Goal: Navigation & Orientation: Find specific page/section

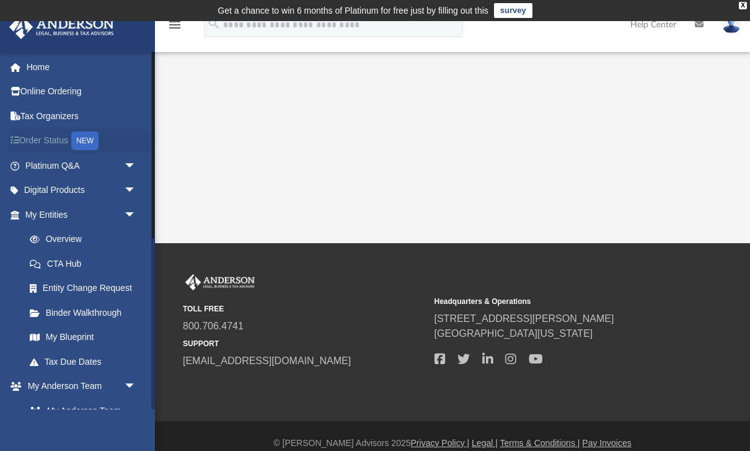
click at [17, 141] on icon at bounding box center [18, 140] width 2 height 9
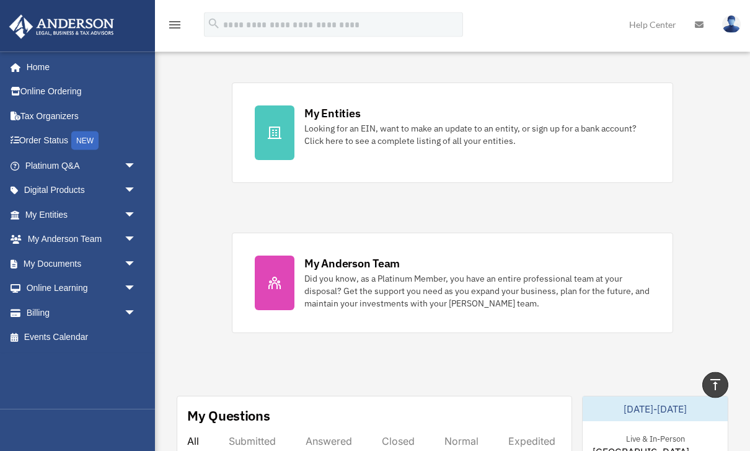
scroll to position [381, 0]
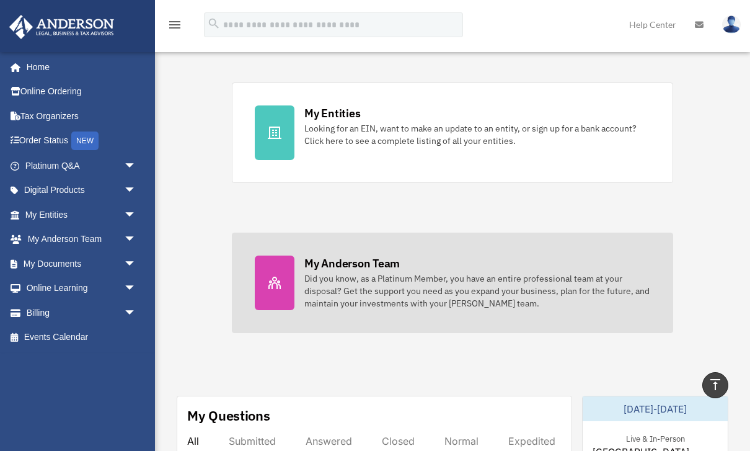
click at [566, 272] on div "Did you know, as a Platinum Member, you have an entire professional team at you…" at bounding box center [478, 290] width 346 height 37
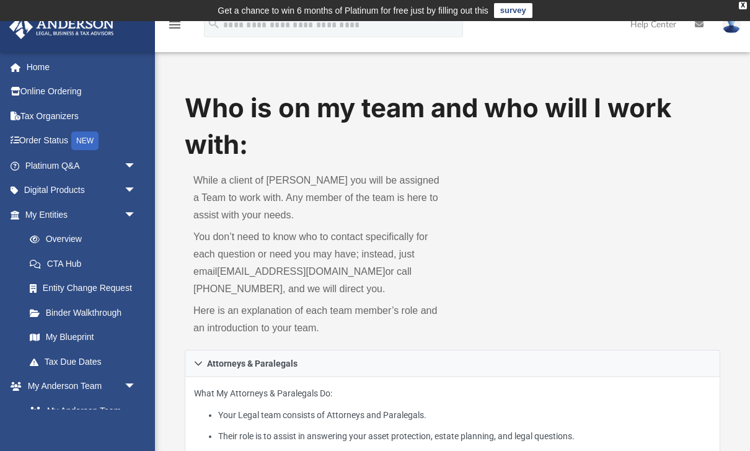
click at [701, 24] on icon at bounding box center [699, 24] width 9 height 9
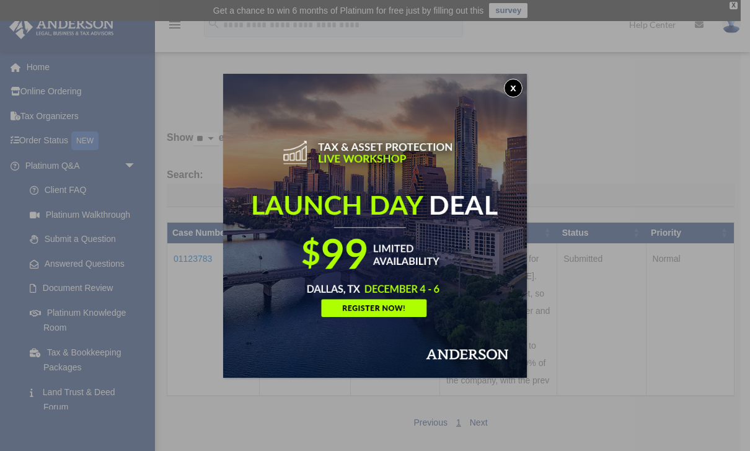
click at [510, 92] on button "x" at bounding box center [513, 88] width 19 height 19
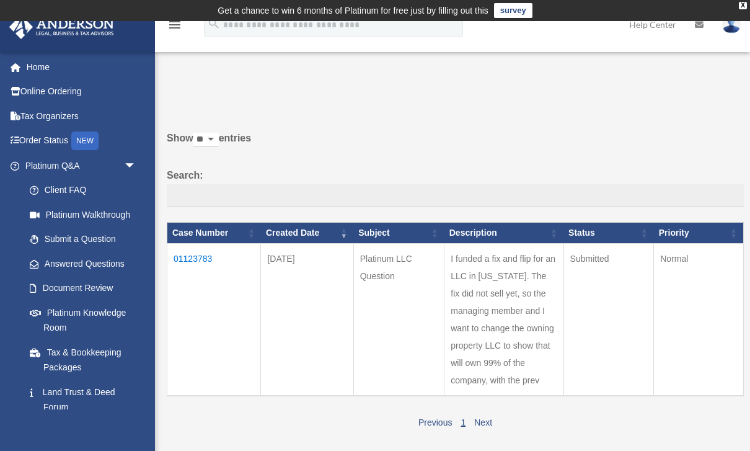
click at [739, 4] on td "Get a chance to win 6 months of Platinum for free just by filling out this surv…" at bounding box center [375, 10] width 750 height 21
click at [745, 4] on div "X" at bounding box center [743, 5] width 8 height 7
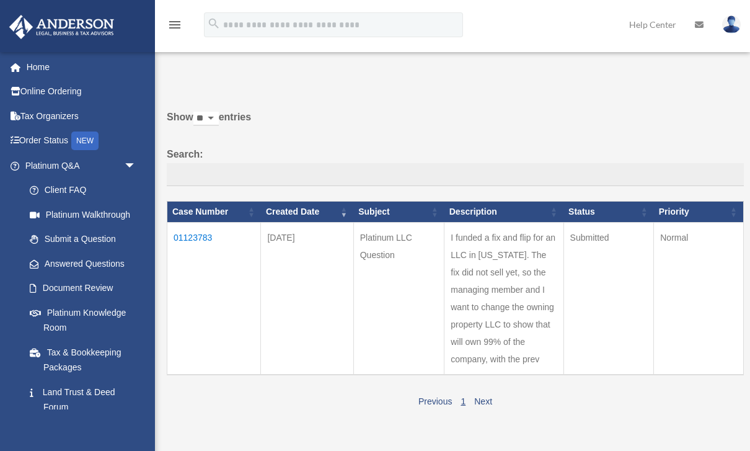
click at [701, 27] on icon at bounding box center [699, 24] width 9 height 9
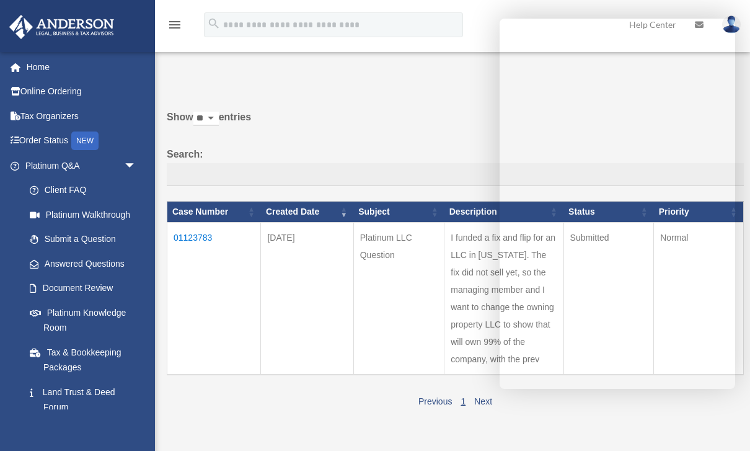
click at [425, 120] on label "Show ** ** ** *** entries" at bounding box center [455, 124] width 577 height 30
click at [219, 120] on select "** ** ** ***" at bounding box center [205, 119] width 25 height 14
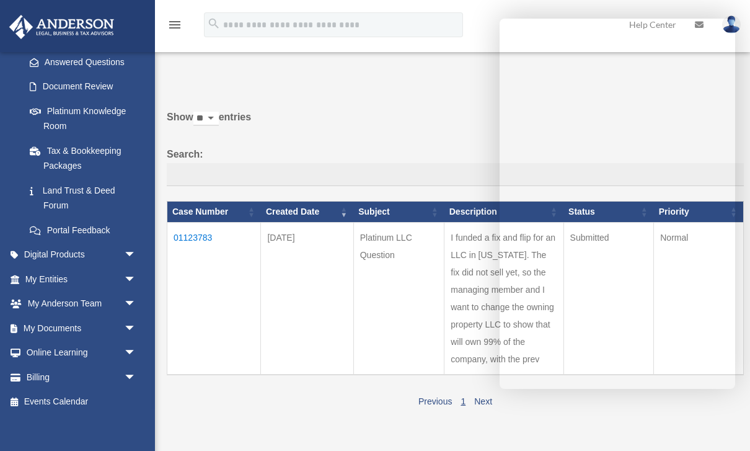
scroll to position [192, 0]
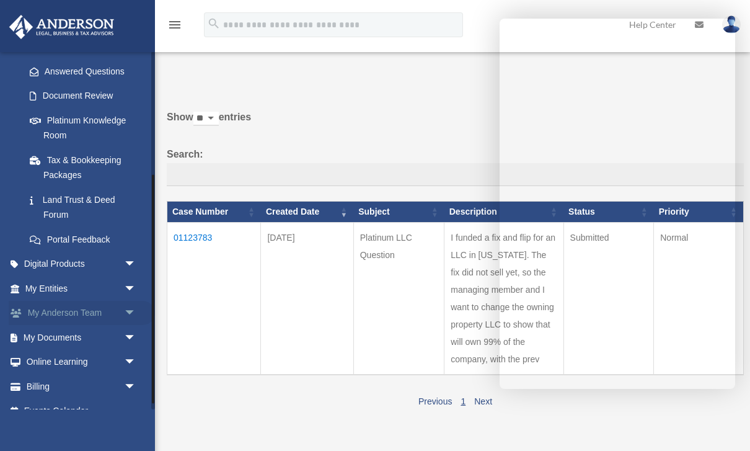
click at [51, 306] on link "My Anderson Team arrow_drop_down" at bounding box center [82, 313] width 146 height 25
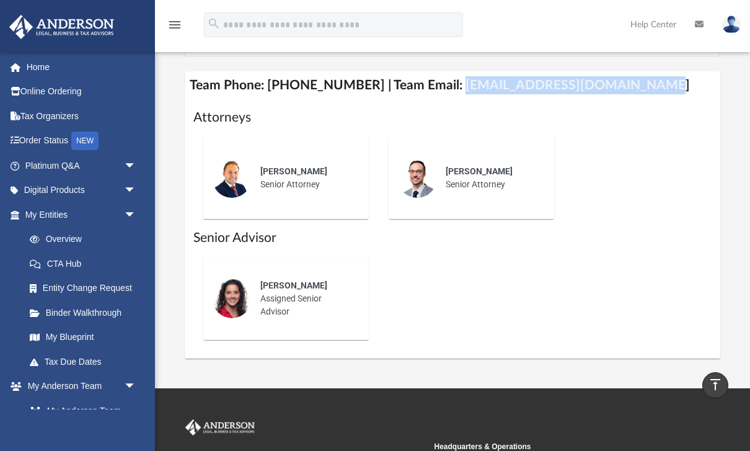
scroll to position [528, 0]
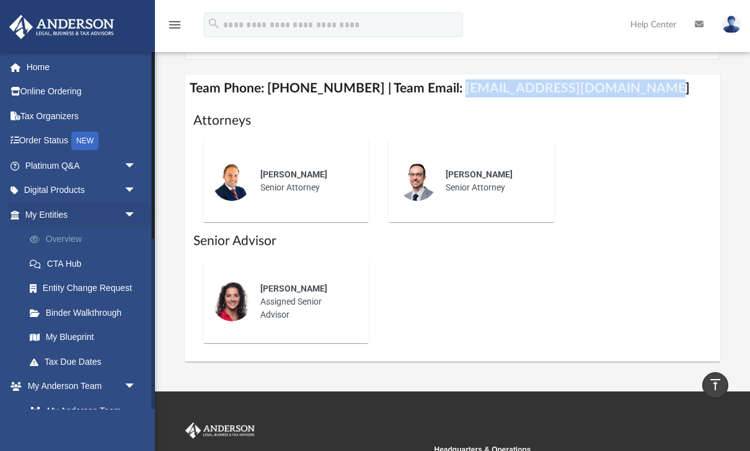
click at [55, 239] on link "Overview" at bounding box center [86, 239] width 138 height 25
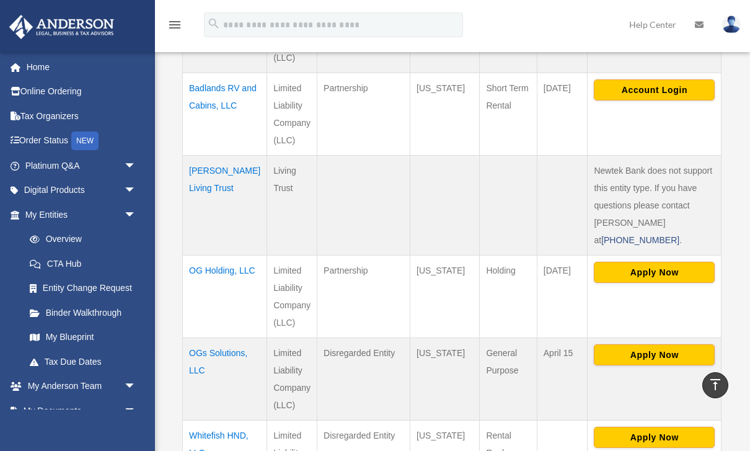
scroll to position [339, 0]
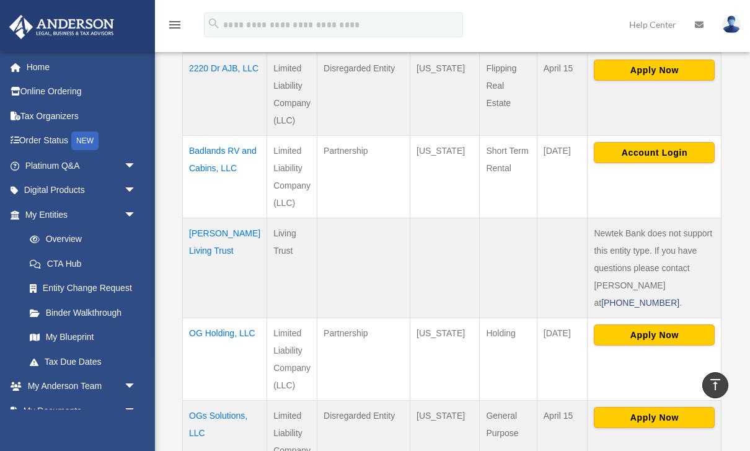
click at [209, 240] on td "[PERSON_NAME] Living Trust" at bounding box center [225, 268] width 84 height 100
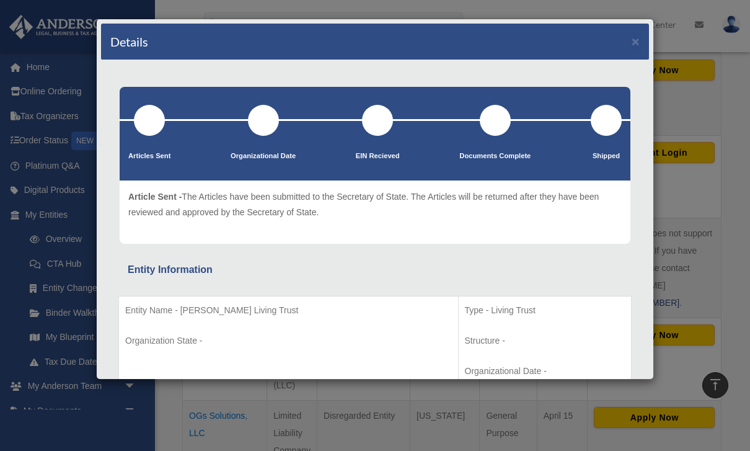
scroll to position [0, 0]
click at [695, 202] on div "Details × Articles Sent Organizational Date" at bounding box center [375, 225] width 750 height 451
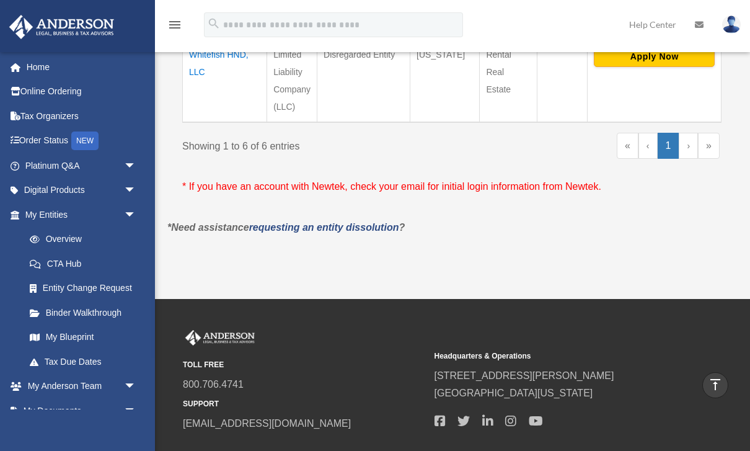
scroll to position [804, 0]
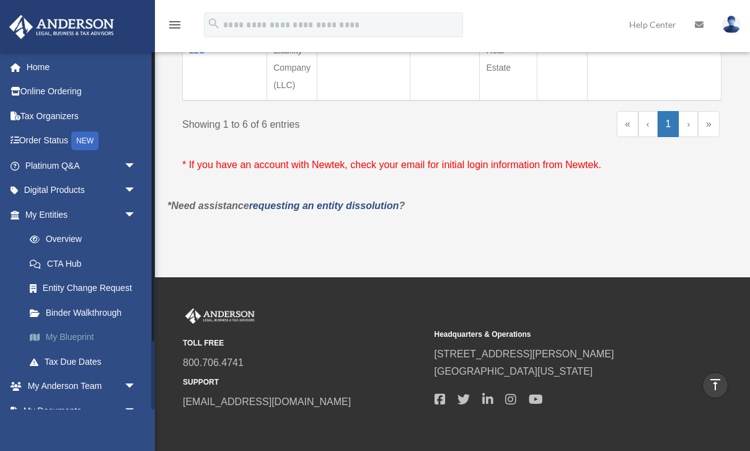
click at [60, 329] on link "My Blueprint" at bounding box center [86, 337] width 138 height 25
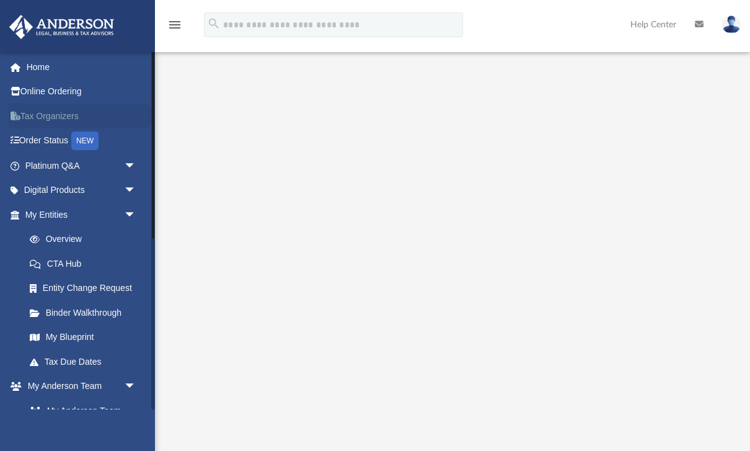
click at [53, 112] on link "Tax Organizers" at bounding box center [82, 116] width 146 height 25
